Goal: Complete application form

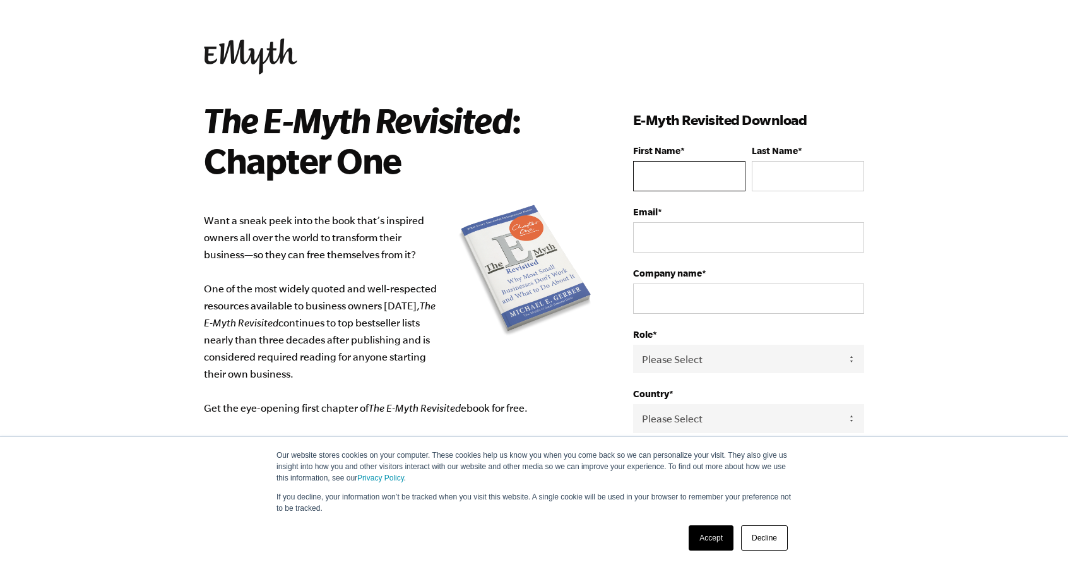
click at [701, 176] on input "First Name *" at bounding box center [689, 176] width 112 height 30
type input "a"
type input "[PERSON_NAME]"
type input "t"
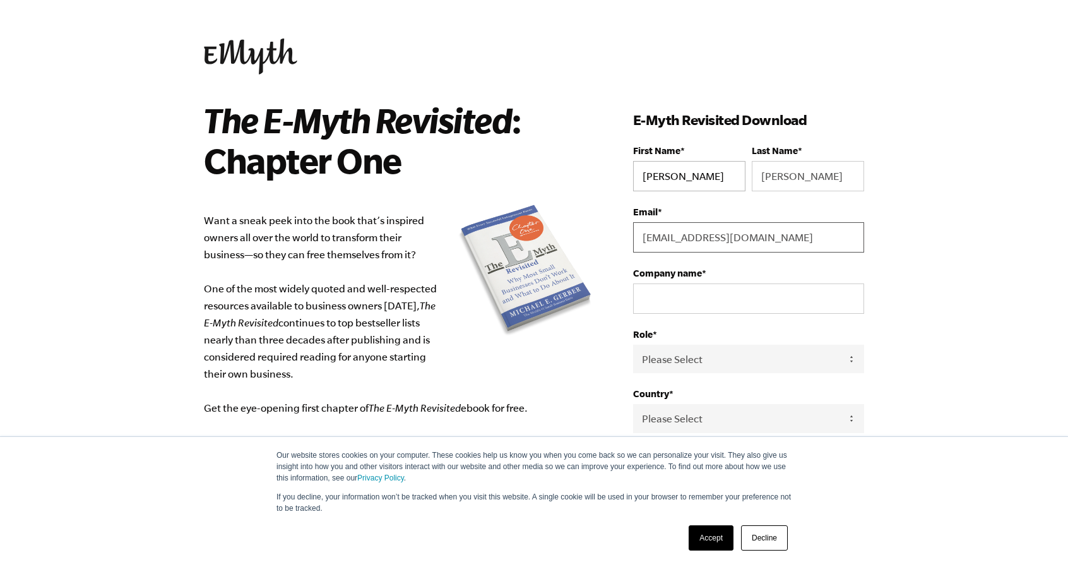
type input "[EMAIL_ADDRESS][DOMAIN_NAME]"
type input "Champion Outdoor Solutions"
click at [914, 244] on body "Our website stores cookies on your computer. These cookies help us know you whe…" at bounding box center [534, 283] width 1068 height 567
click at [854, 350] on select "Please Select Owner Partner / Co-Owner Executive Employee / Other" at bounding box center [748, 359] width 231 height 28
select select "Executive"
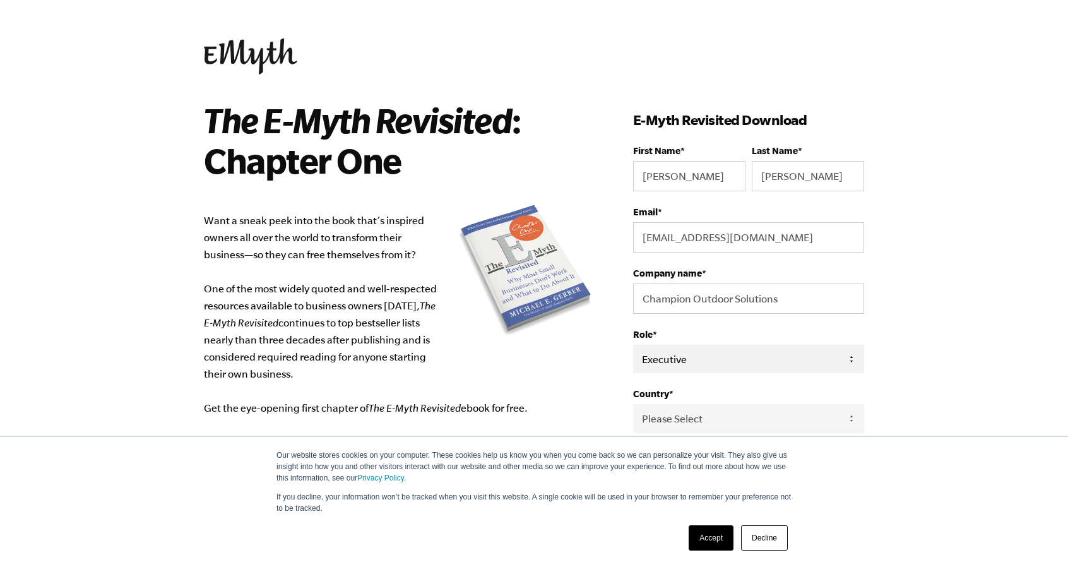
click at [633, 345] on select "Please Select Owner Partner / Co-Owner Executive Employee / Other" at bounding box center [748, 359] width 231 height 28
click at [774, 420] on select "Please Select [GEOGRAPHIC_DATA] [GEOGRAPHIC_DATA] [GEOGRAPHIC_DATA] [GEOGRAPHIC…" at bounding box center [748, 418] width 231 height 28
select select "[GEOGRAPHIC_DATA]"
click at [633, 404] on select "Please Select [GEOGRAPHIC_DATA] [GEOGRAPHIC_DATA] [GEOGRAPHIC_DATA] [GEOGRAPHIC…" at bounding box center [748, 418] width 231 height 28
click at [907, 321] on body "Our website stores cookies on your computer. These cookies help us know you whe…" at bounding box center [534, 283] width 1068 height 567
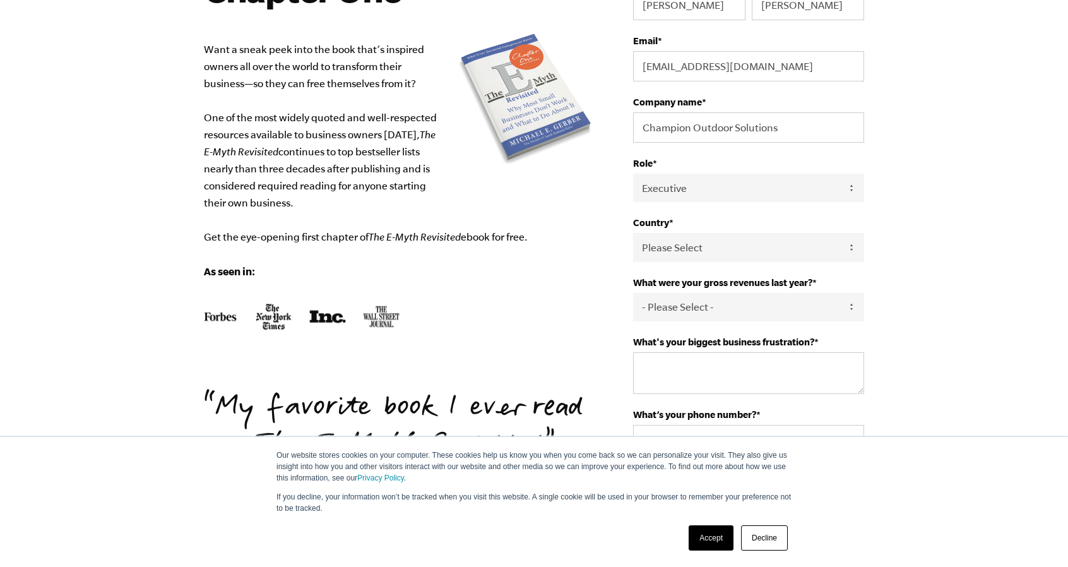
scroll to position [186, 0]
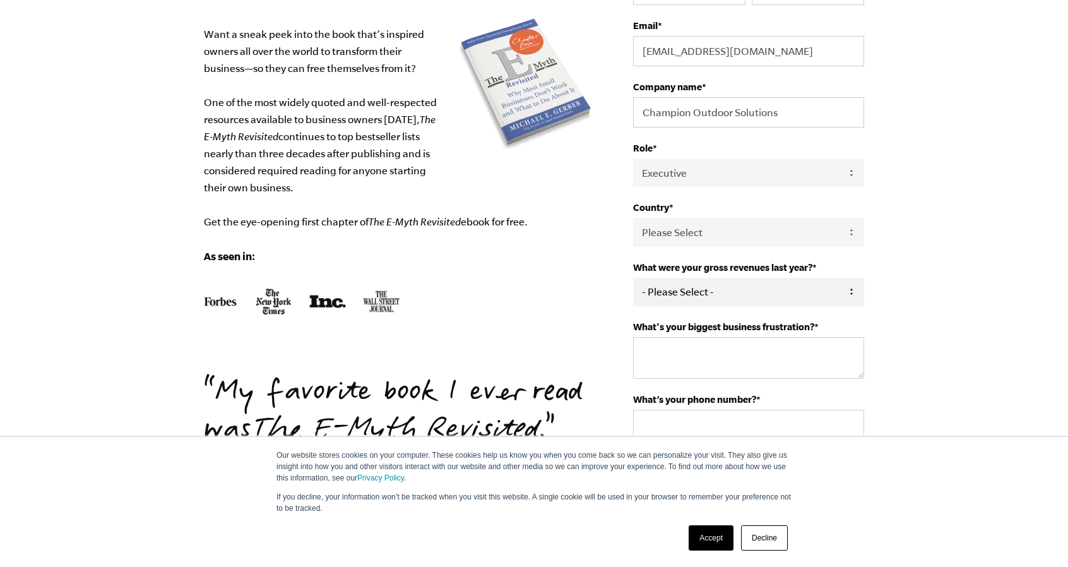
click at [845, 294] on select "- Please Select - 0-75K 76-150K 151-275K 276-500K 501-750K 751-1M 1-2.5M 2.5-5M…" at bounding box center [748, 292] width 231 height 28
select select "751-1M"
click at [633, 278] on select "- Please Select - 0-75K 76-150K 151-275K 276-500K 501-750K 751-1M 1-2.5M 2.5-5M…" at bounding box center [748, 292] width 231 height 28
click at [749, 359] on textarea "What's your biggest business frustration? *" at bounding box center [748, 358] width 231 height 42
drag, startPoint x: 758, startPoint y: 359, endPoint x: 700, endPoint y: 356, distance: 57.6
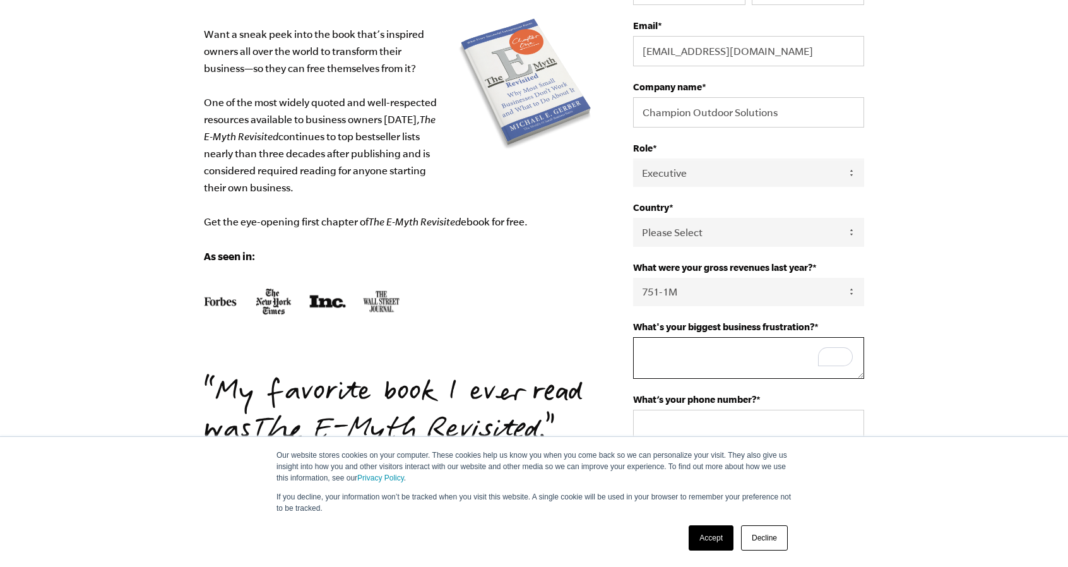
click at [700, 356] on textarea "What's your biggest business frustration? *" at bounding box center [748, 358] width 231 height 42
type textarea "Setting up systems"
type input "2107888481"
click at [892, 343] on body "Our website stores cookies on your computer. These cookies help us know you whe…" at bounding box center [534, 97] width 1068 height 567
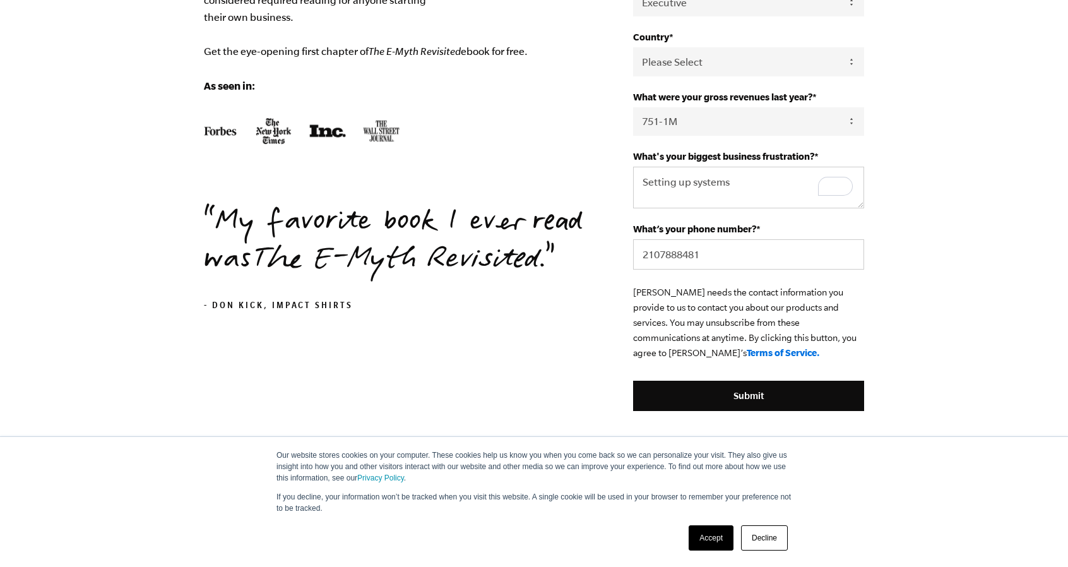
scroll to position [373, 0]
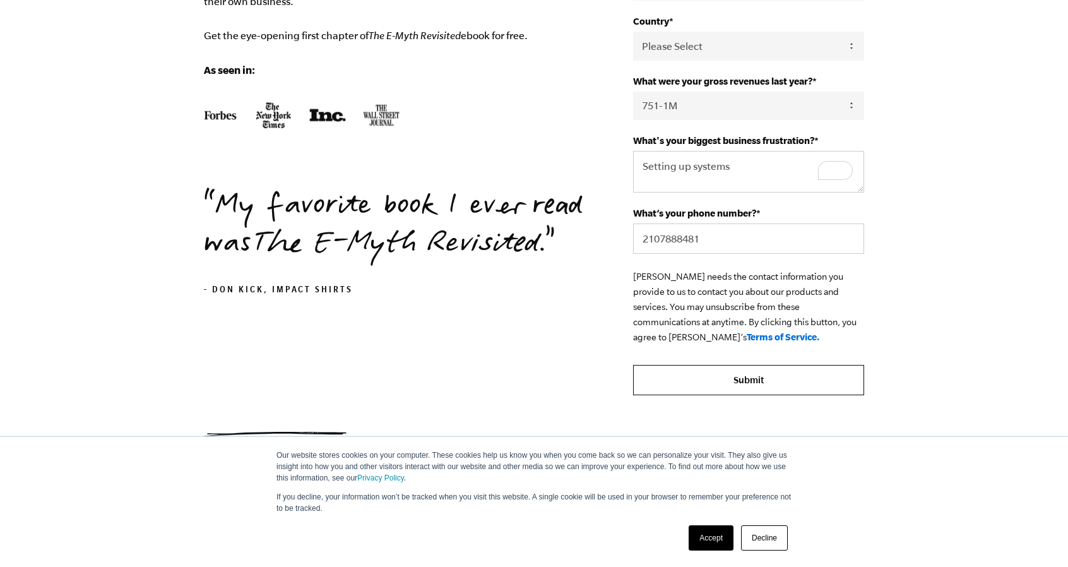
click at [808, 373] on input "Submit" at bounding box center [748, 380] width 231 height 30
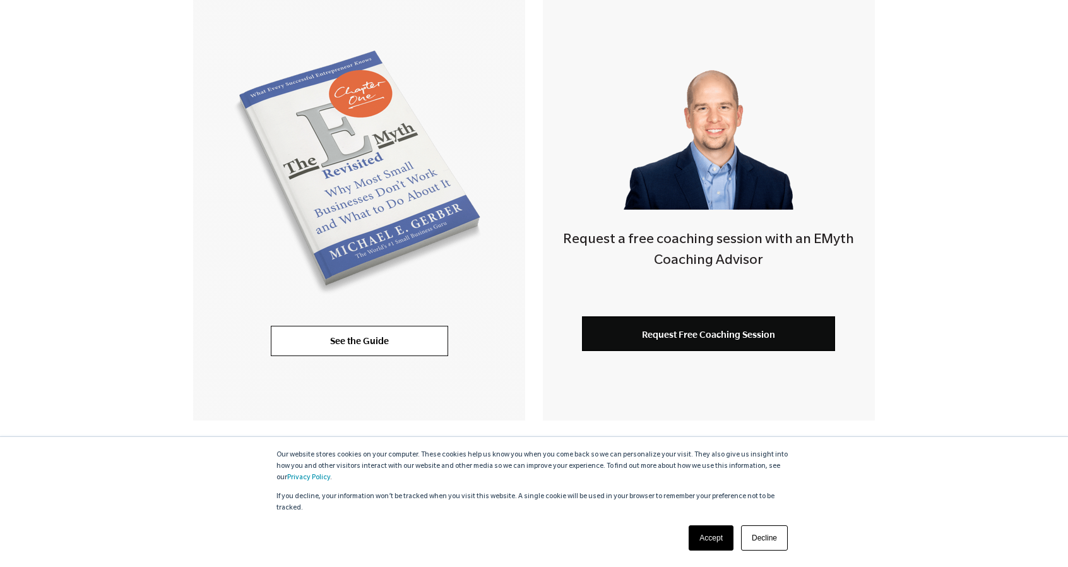
scroll to position [304, 0]
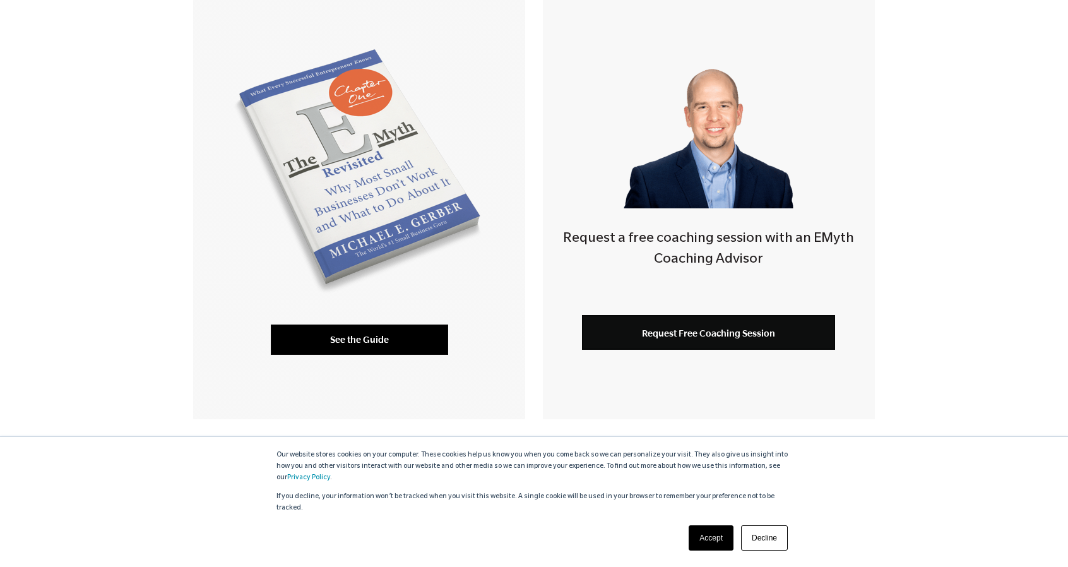
drag, startPoint x: 384, startPoint y: 340, endPoint x: 344, endPoint y: 342, distance: 40.4
click at [344, 342] on link "See the Guide" at bounding box center [359, 340] width 177 height 30
